Goal: Find specific page/section: Find specific page/section

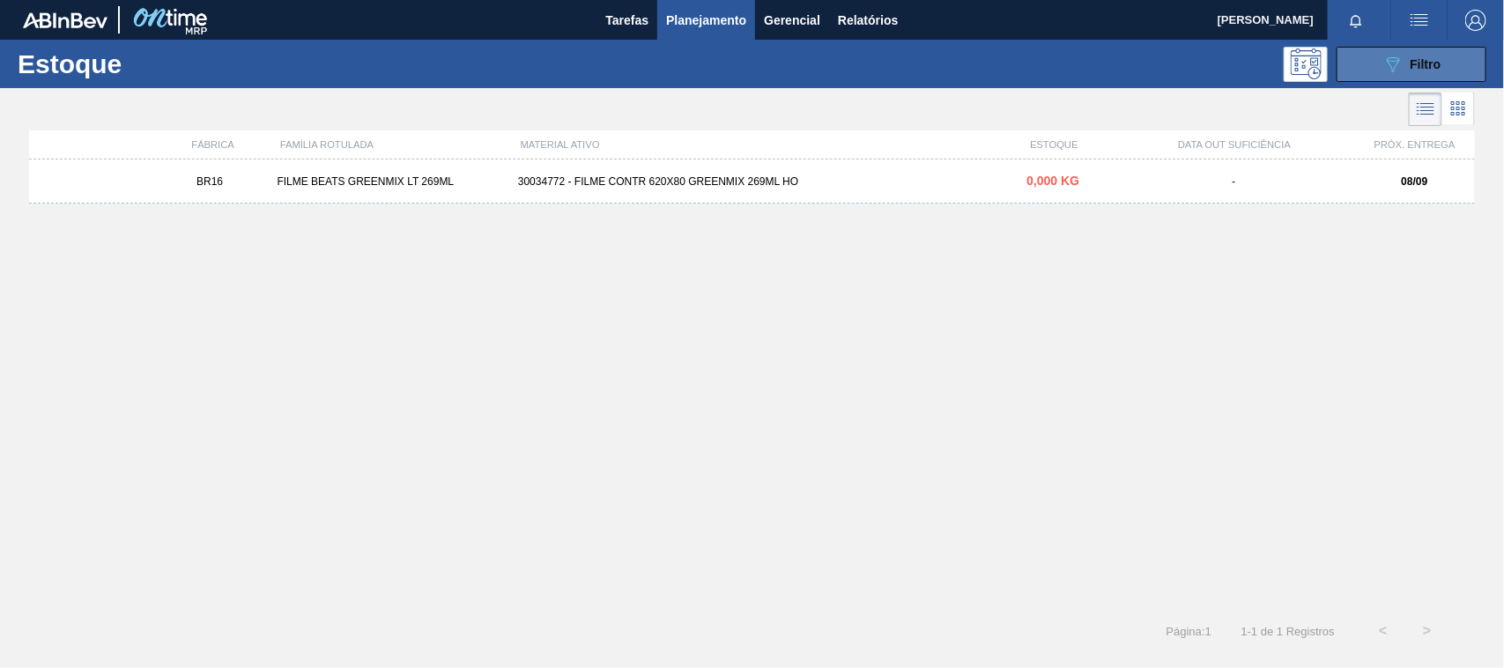
click at [1375, 59] on button "089F7B8B-B2A5-4AFE-B5C0-19BA573D28AC Filtro" at bounding box center [1411, 64] width 150 height 35
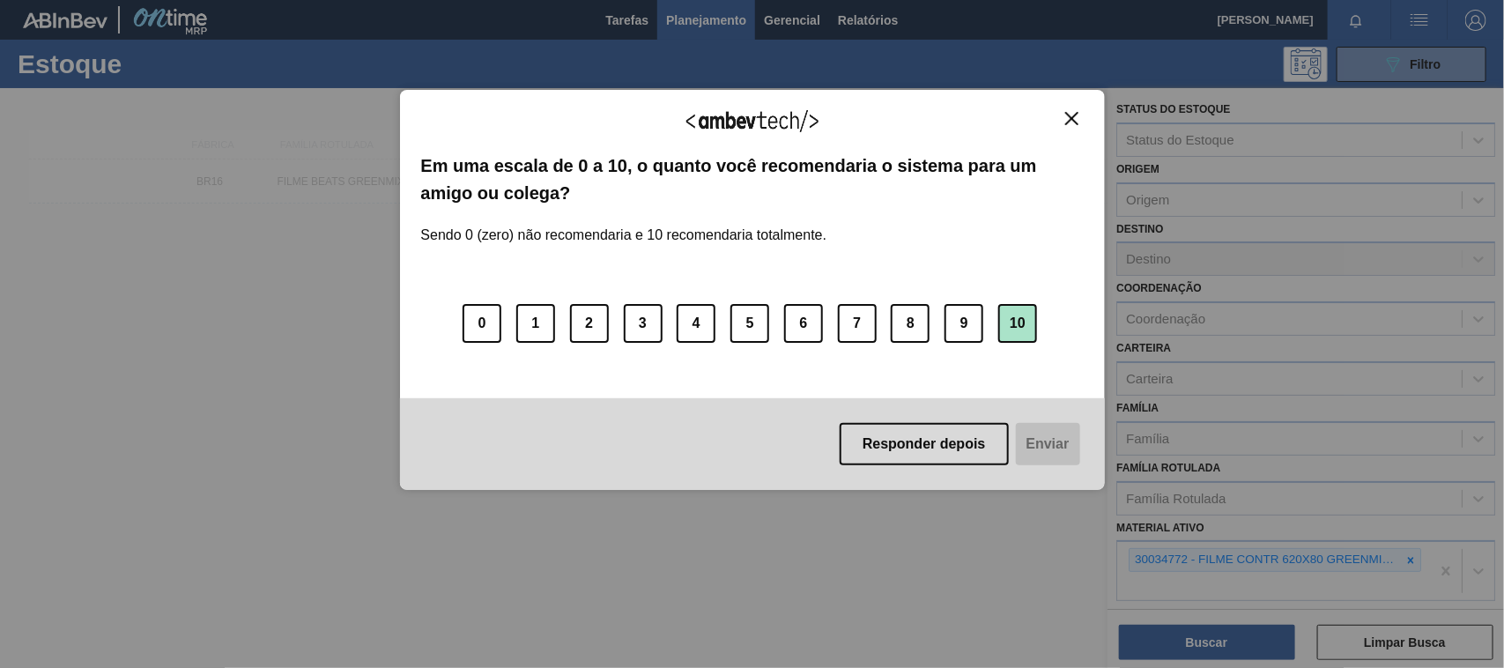
click at [1002, 324] on button "10" at bounding box center [1017, 323] width 39 height 39
click at [1041, 439] on button "Enviar" at bounding box center [1046, 444] width 68 height 42
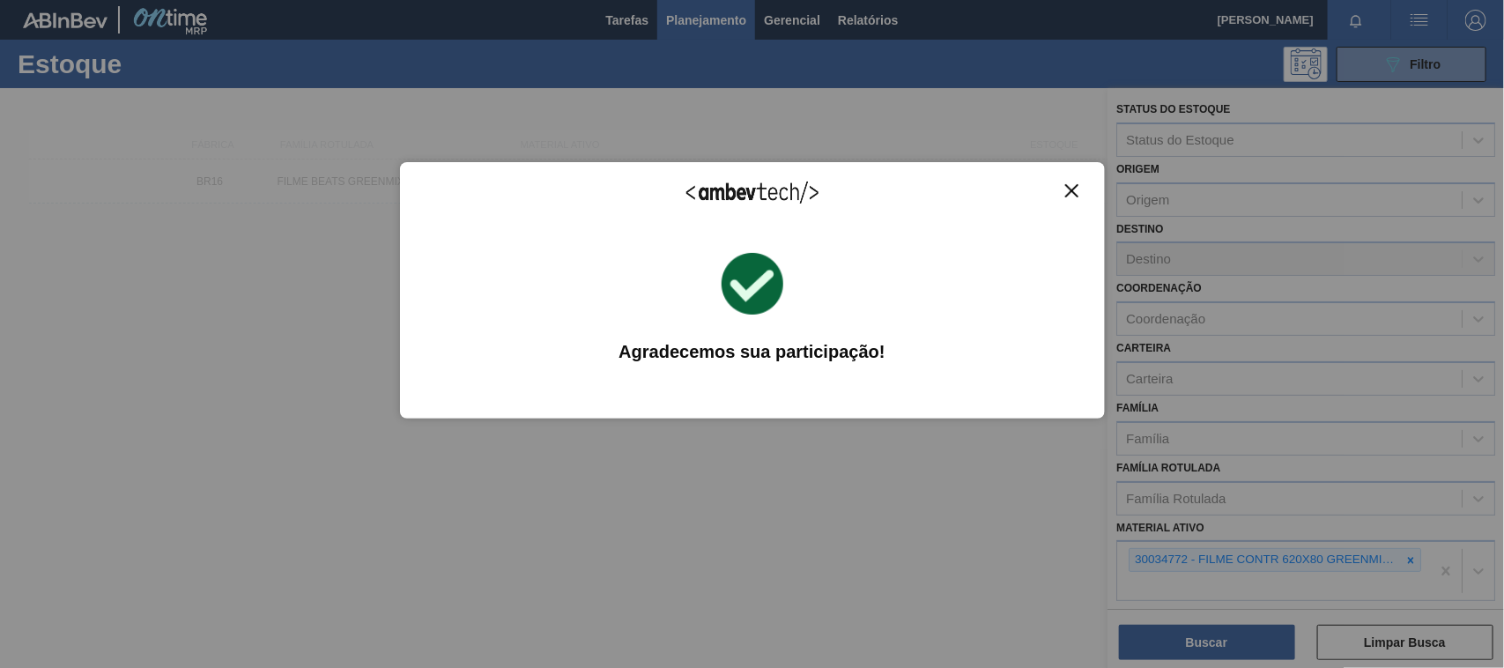
click at [1042, 442] on div "Agradecemos seu feedback! Em uma escala de 0 a 10, o quanto você recomendaria o…" at bounding box center [752, 290] width 705 height 618
click at [1072, 194] on img "Close" at bounding box center [1071, 190] width 13 height 13
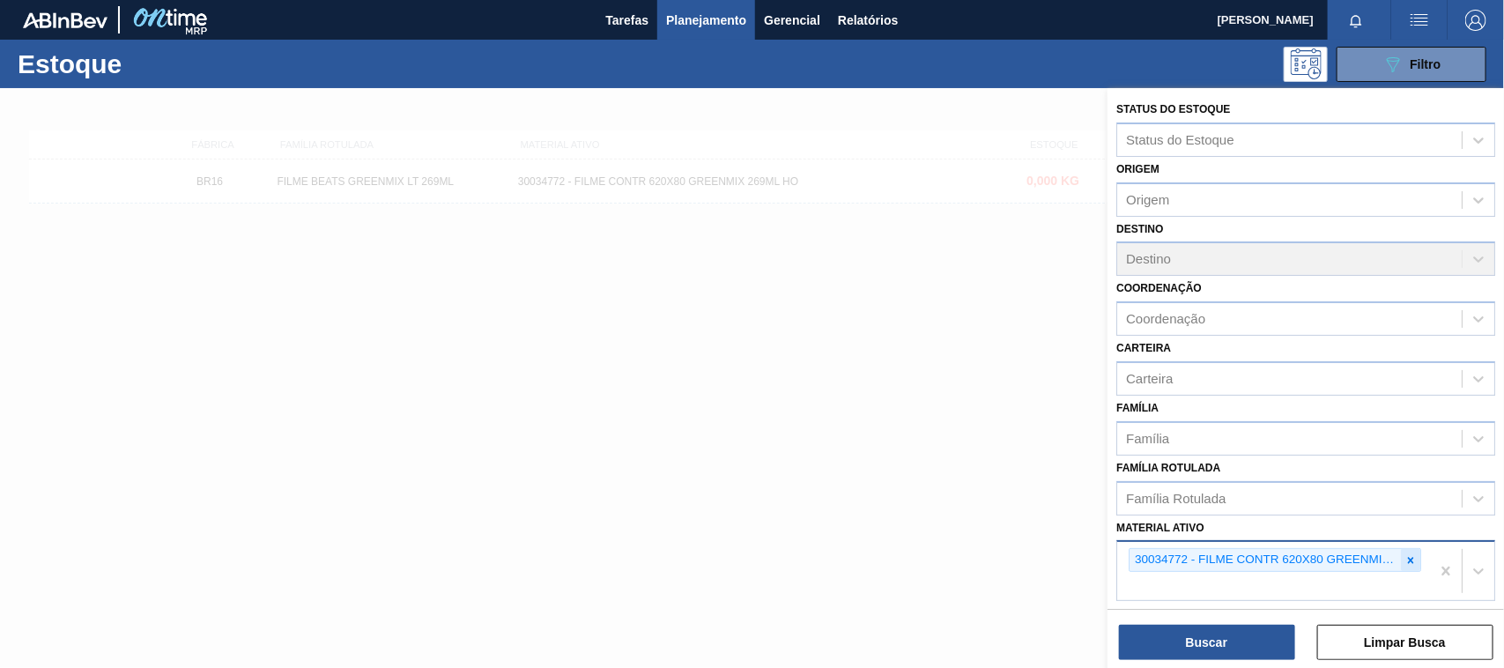
click at [1407, 566] on div at bounding box center [1410, 560] width 19 height 22
paste ativo "30034418"
type ativo "30034418"
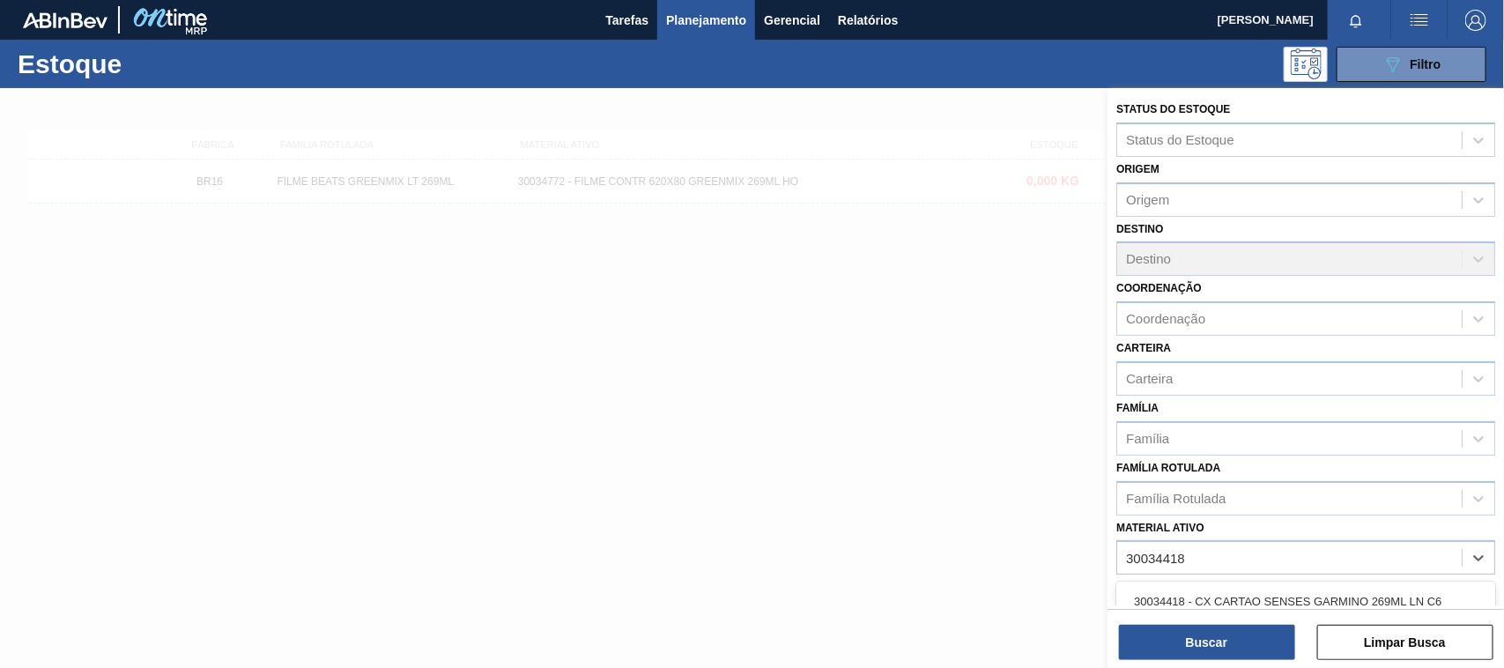
drag, startPoint x: 1269, startPoint y: 600, endPoint x: 1257, endPoint y: 606, distance: 13.0
click at [1269, 599] on div "30034418 - CX CARTAO SENSES GARMINO 269ML LN C6" at bounding box center [1305, 601] width 379 height 33
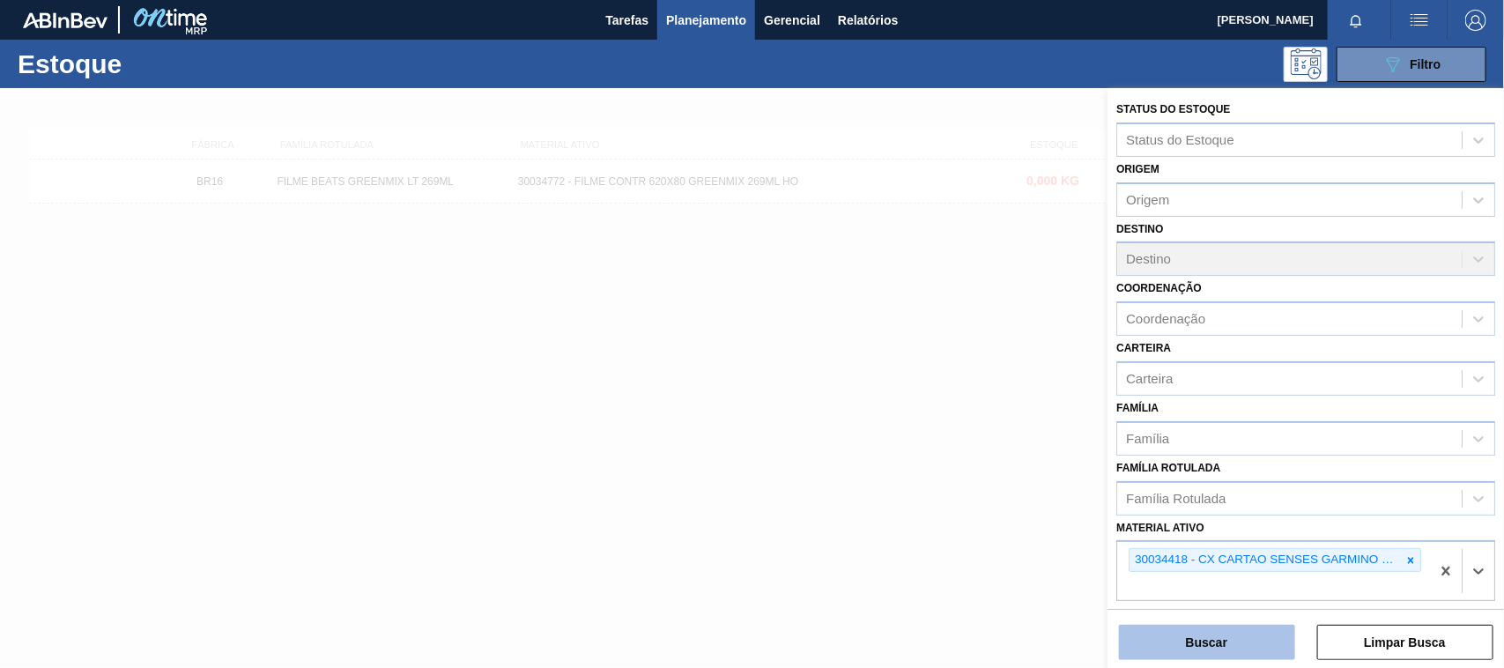
click at [1248, 636] on button "Buscar" at bounding box center [1207, 642] width 176 height 35
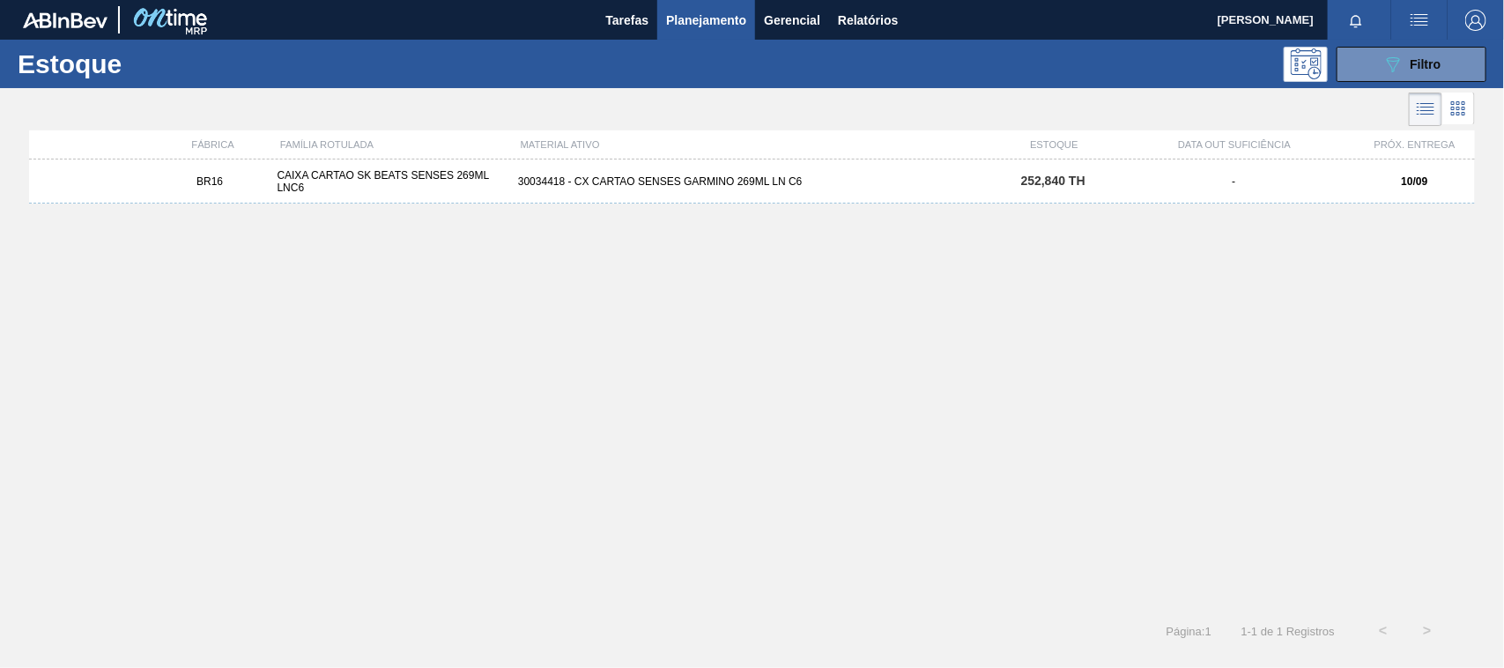
click at [703, 185] on div "30034418 - CX CARTAO SENSES GARMINO 269ML LN C6" at bounding box center [752, 181] width 482 height 12
